Goal: Transaction & Acquisition: Purchase product/service

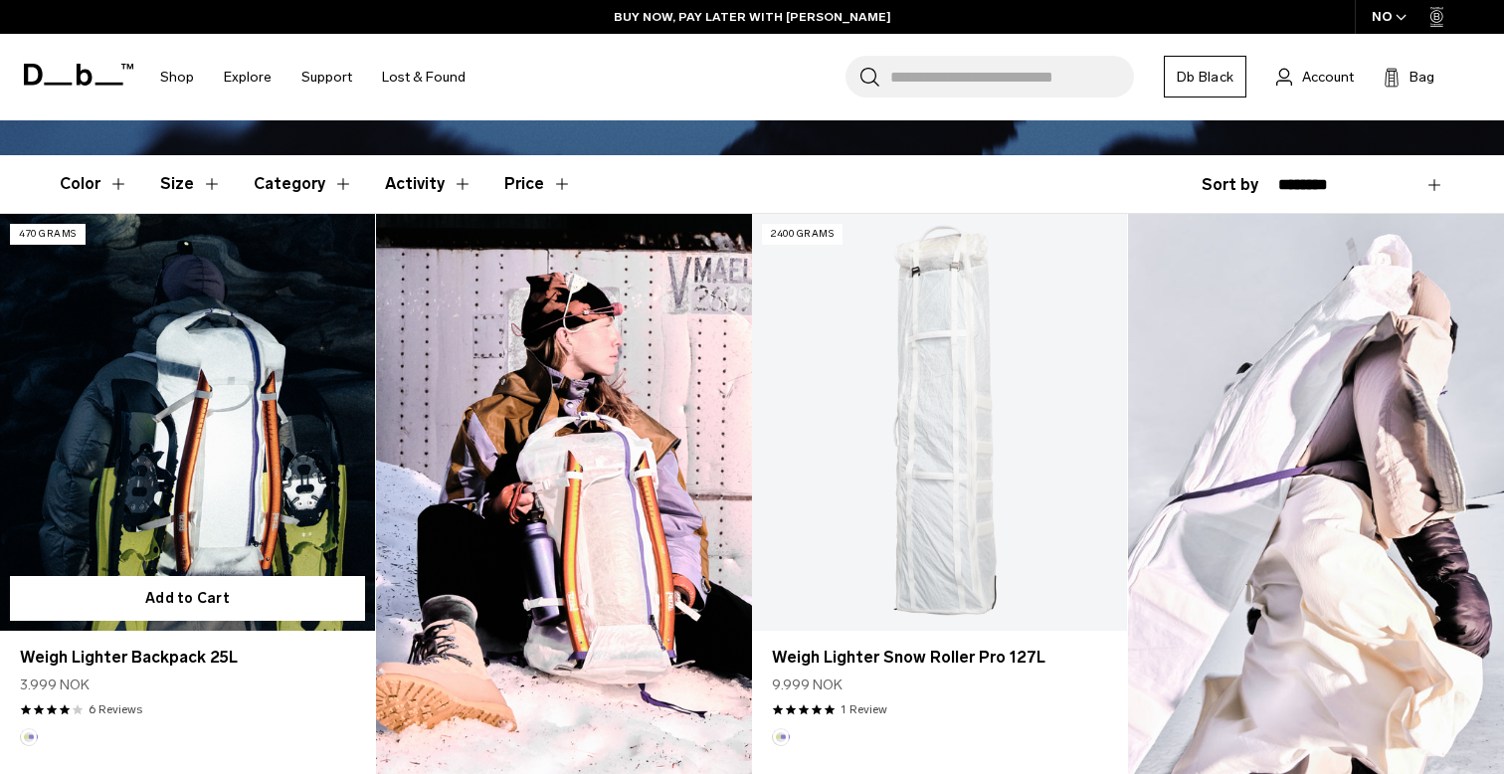
scroll to position [499, 0]
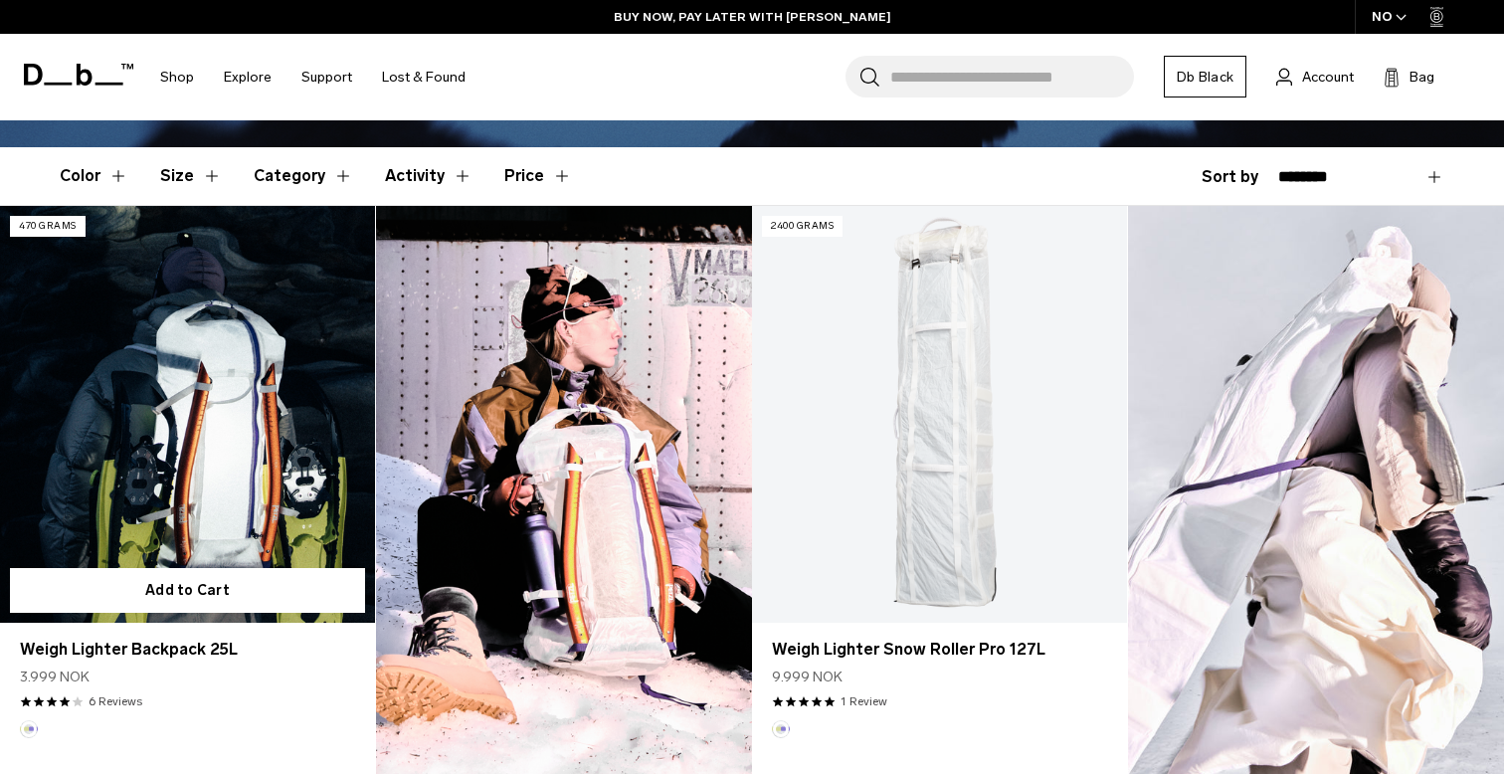
click at [171, 451] on link "Weigh Lighter Backpack 25L" at bounding box center [187, 414] width 375 height 417
